Goal: Check status: Check status

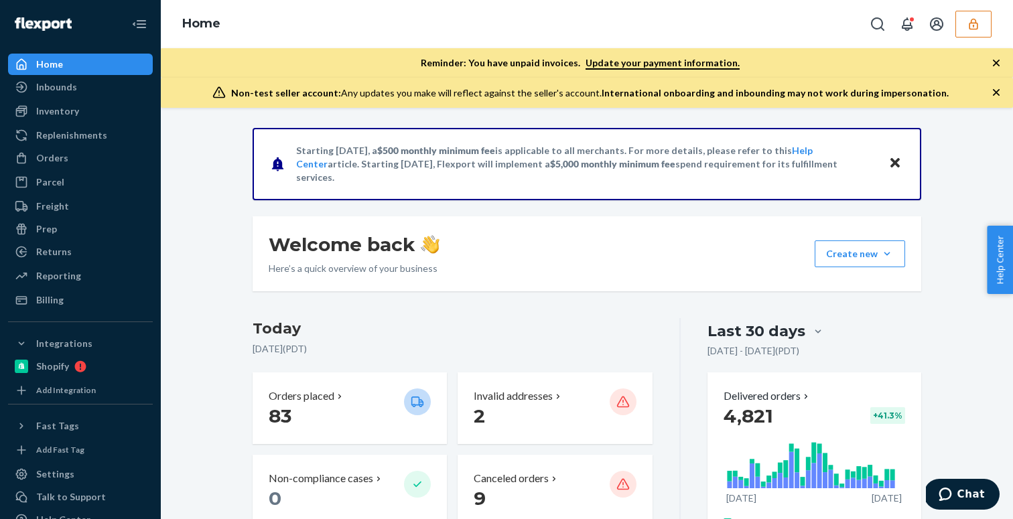
click at [1001, 93] on icon "button" at bounding box center [995, 92] width 13 height 13
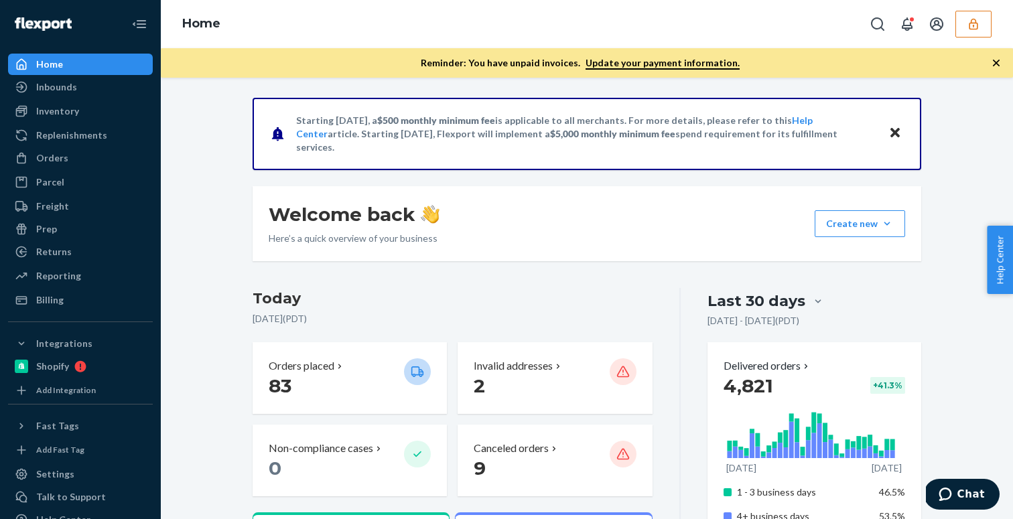
click at [996, 64] on icon "button" at bounding box center [995, 62] width 13 height 13
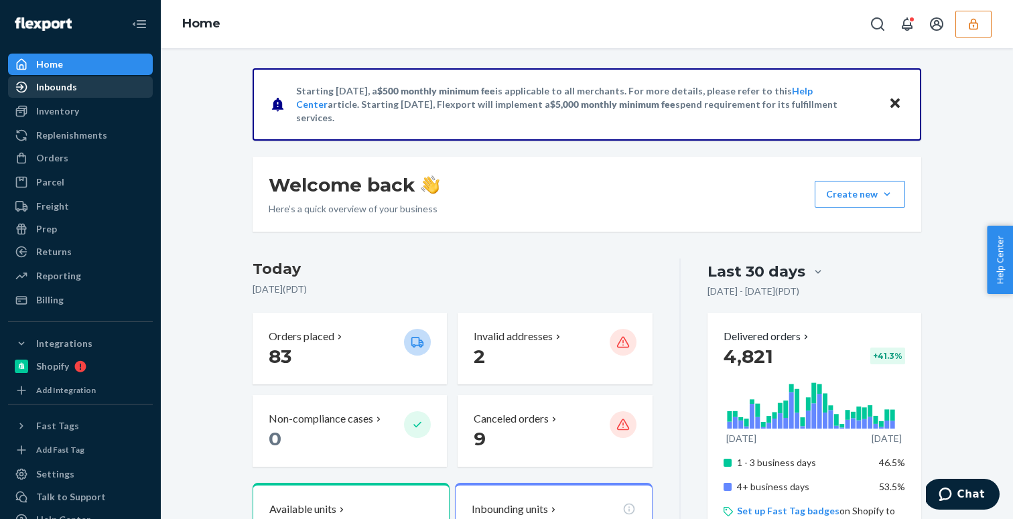
click at [106, 92] on div "Inbounds" at bounding box center [80, 87] width 142 height 19
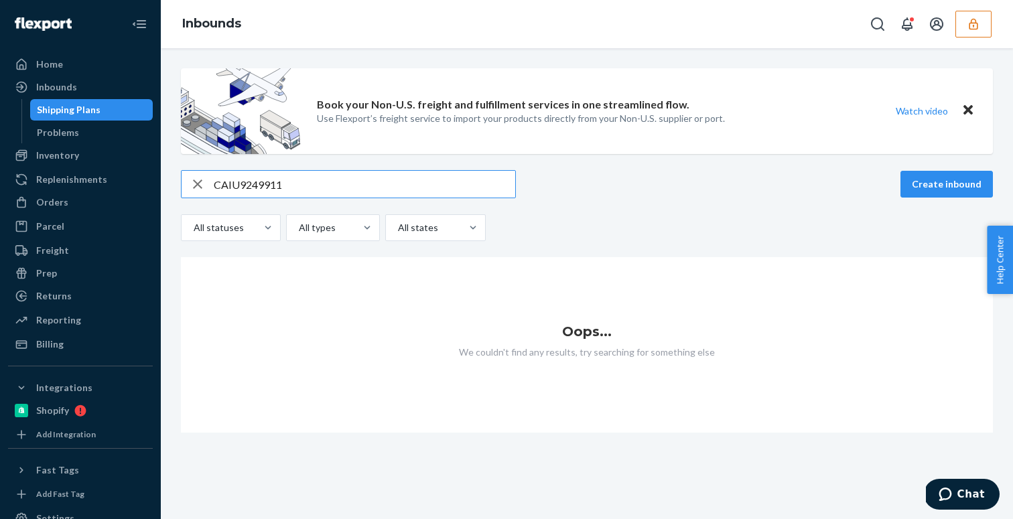
paste input "PO6952"
click at [230, 181] on input "PO6952" at bounding box center [364, 184] width 301 height 27
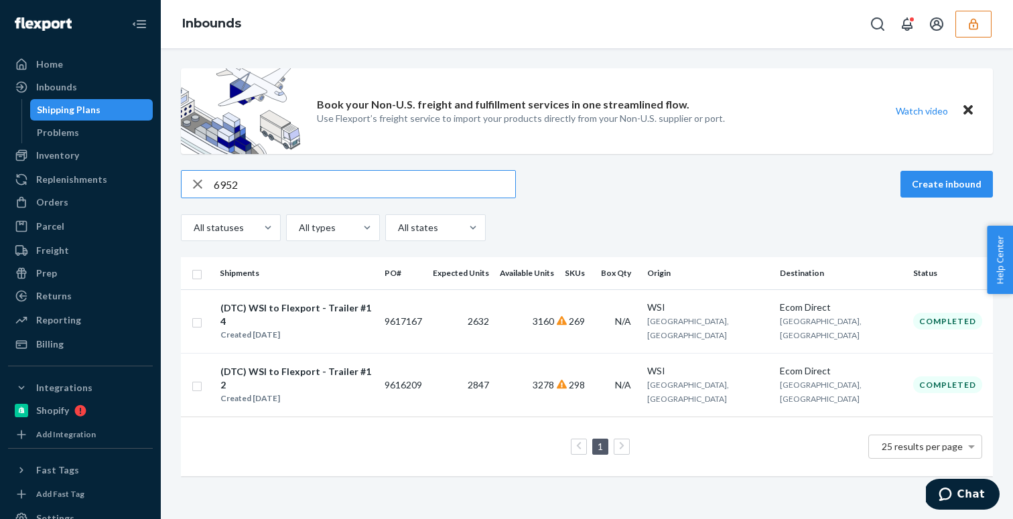
click at [260, 182] on input "6952" at bounding box center [364, 184] width 301 height 27
paste input "9908046"
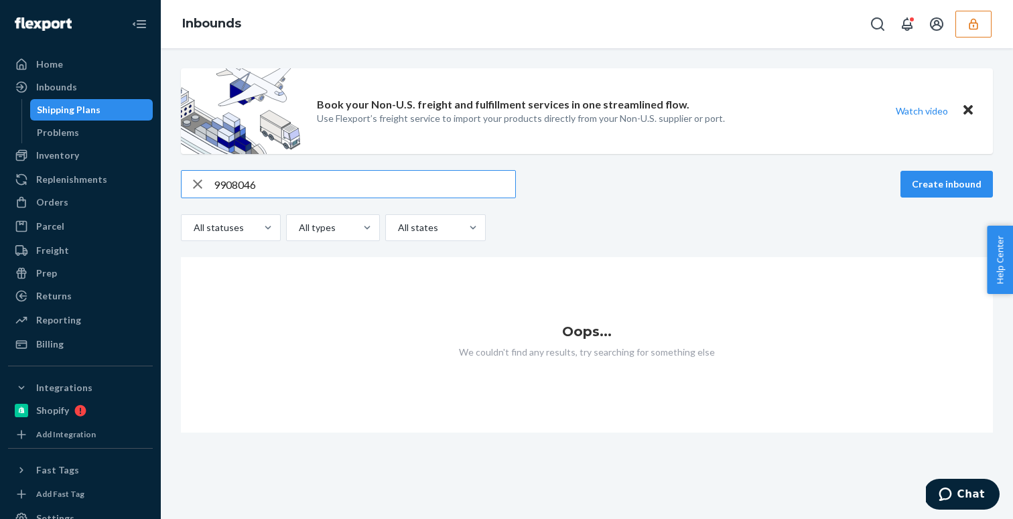
paste input "PO6952"
click at [229, 185] on input "PO6952" at bounding box center [364, 184] width 301 height 27
type input "6952"
